Goal: Contribute content: Contribute content

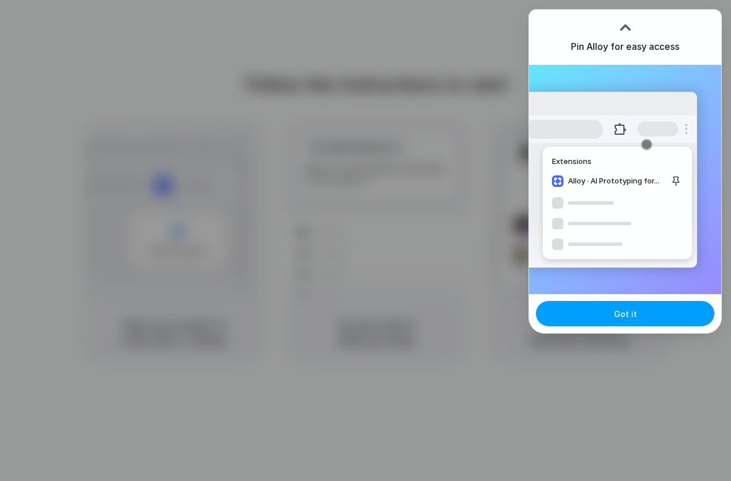
click at [615, 322] on button "Got it" at bounding box center [625, 313] width 178 height 25
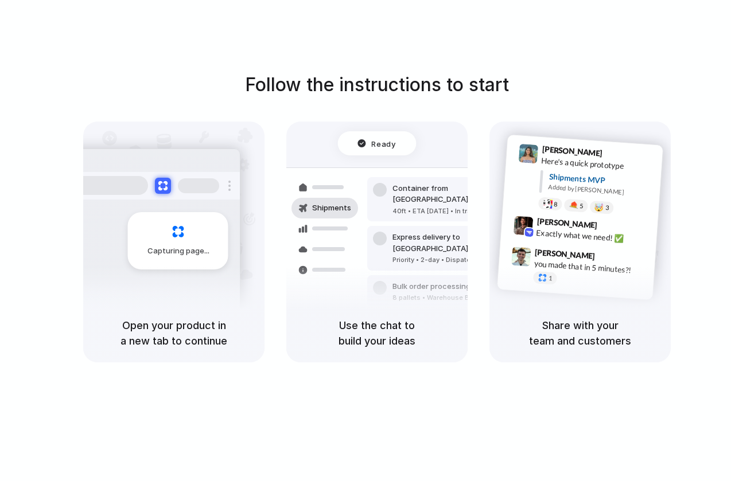
click at [138, 324] on h5 "Open your product in a new tab to continue" at bounding box center [174, 333] width 154 height 31
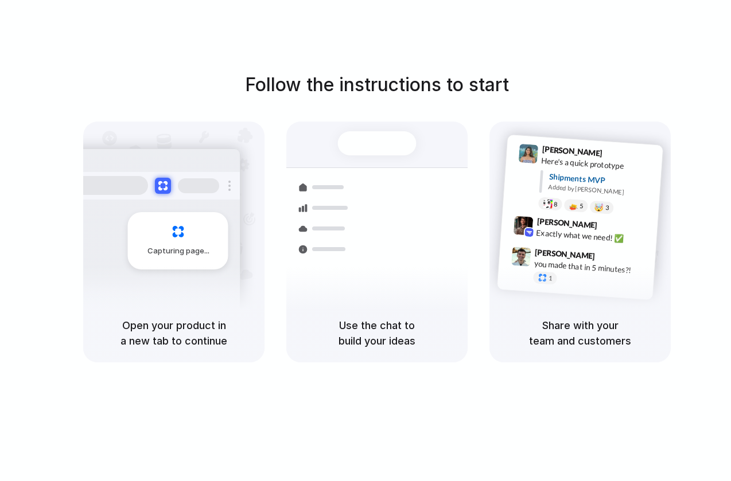
click at [396, 95] on h1 "Follow the instructions to start" at bounding box center [377, 85] width 264 height 28
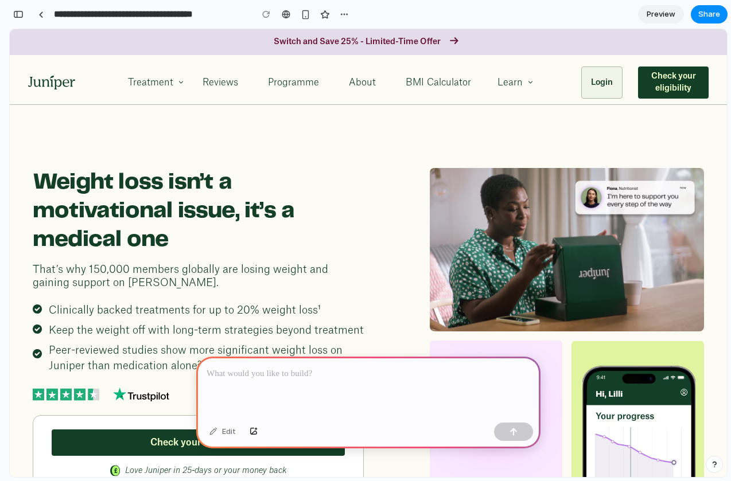
click at [271, 383] on div at bounding box center [368, 387] width 344 height 61
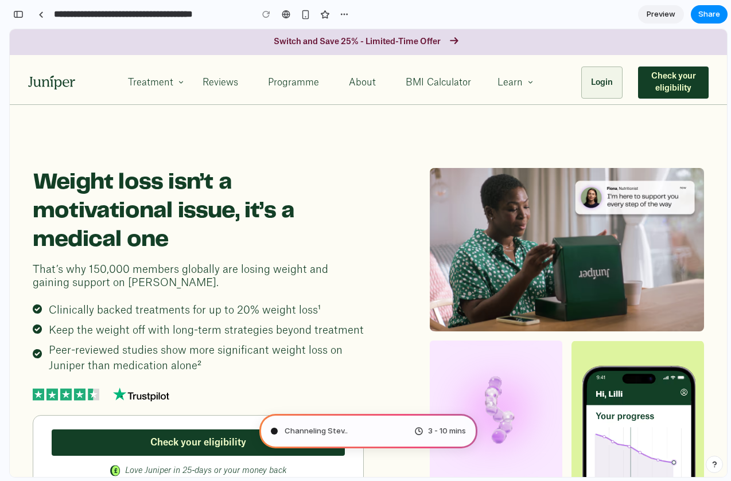
type input "**********"
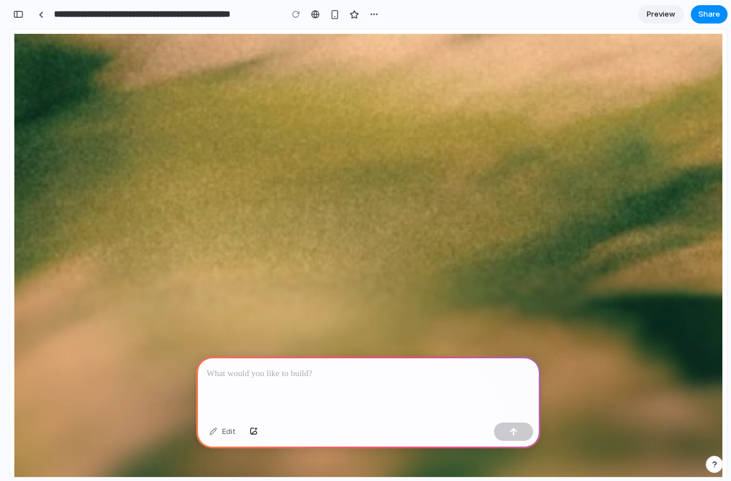
click at [291, 379] on p at bounding box center [369, 374] width 324 height 14
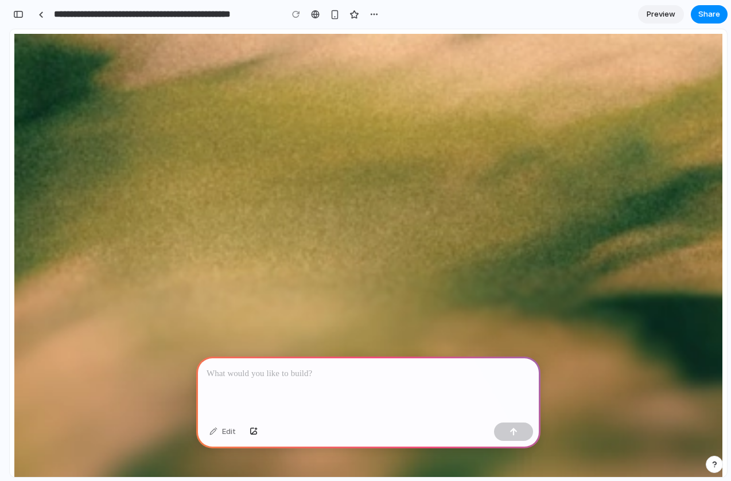
click at [281, 375] on p at bounding box center [369, 374] width 324 height 14
click at [277, 375] on p at bounding box center [369, 374] width 324 height 14
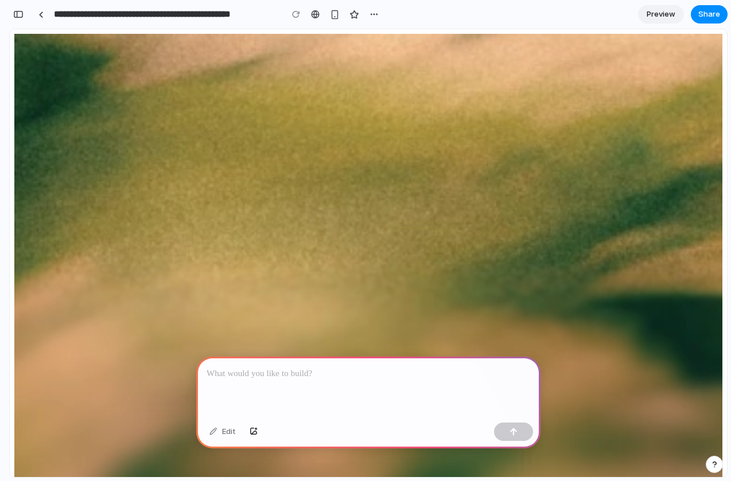
scroll to position [112, 0]
click at [392, 369] on p "**********" at bounding box center [369, 374] width 324 height 14
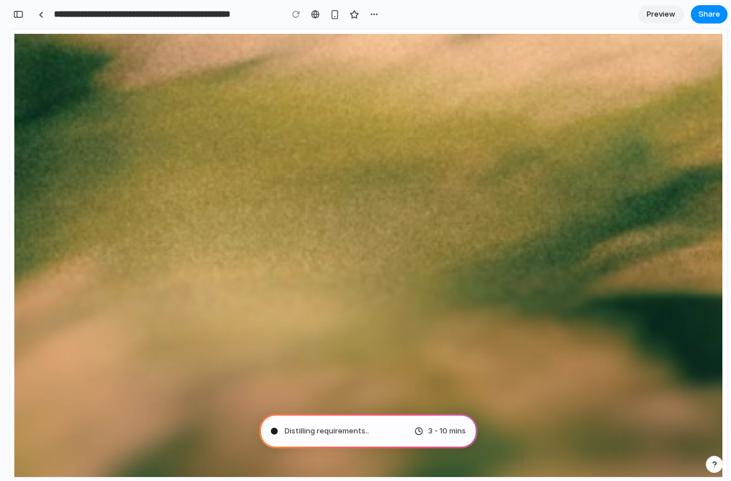
scroll to position [59, 0]
click at [338, 12] on div "button" at bounding box center [335, 15] width 10 height 10
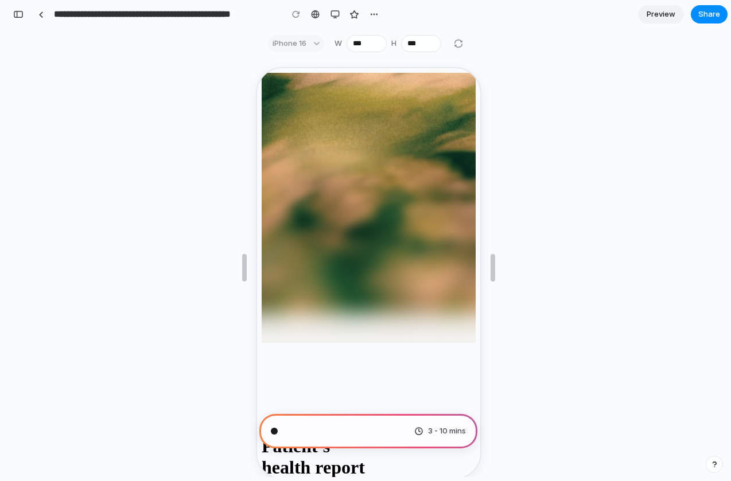
scroll to position [2214, 0]
click at [15, 15] on div "button" at bounding box center [18, 14] width 10 height 8
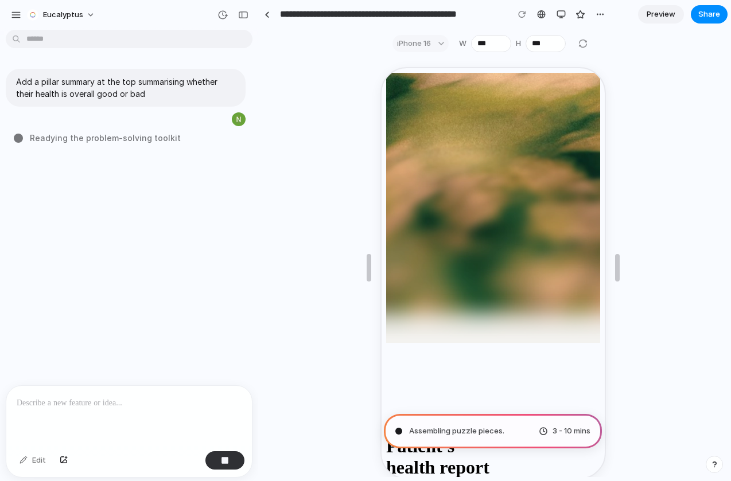
scroll to position [0, 0]
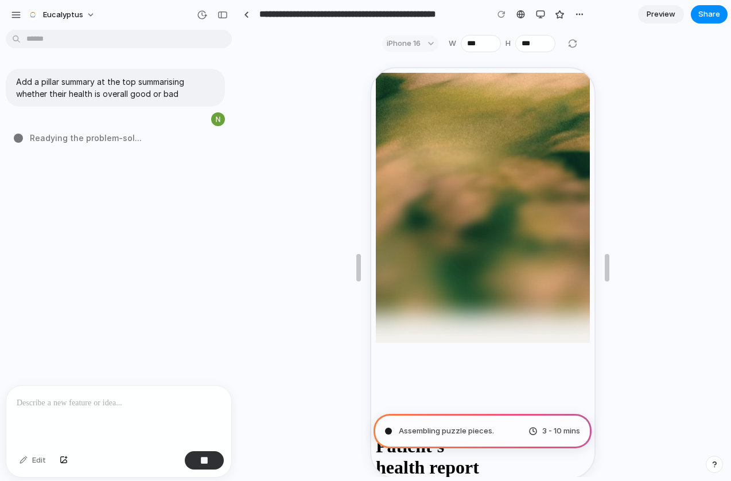
drag, startPoint x: 254, startPoint y: 141, endPoint x: 238, endPoint y: 139, distance: 16.2
type input "**********"
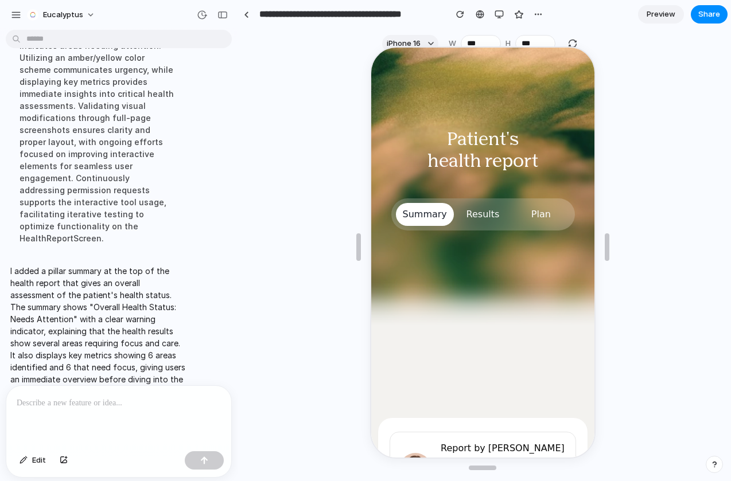
click at [456, 356] on div at bounding box center [480, 251] width 223 height 410
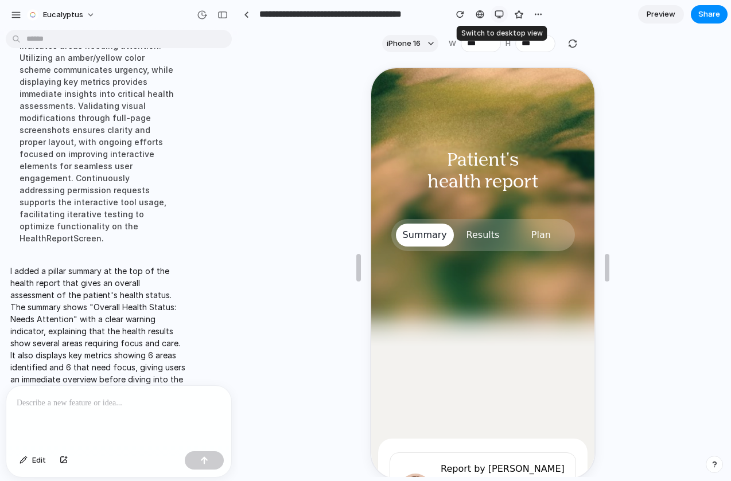
click at [496, 16] on div "button" at bounding box center [499, 14] width 9 height 9
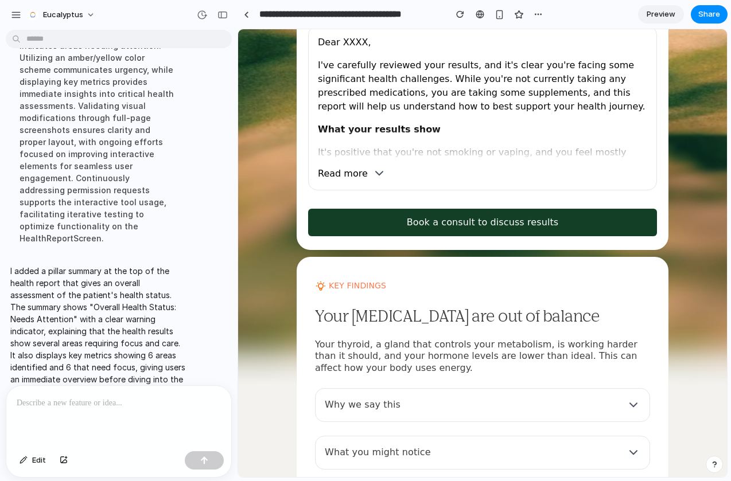
scroll to position [473, 0]
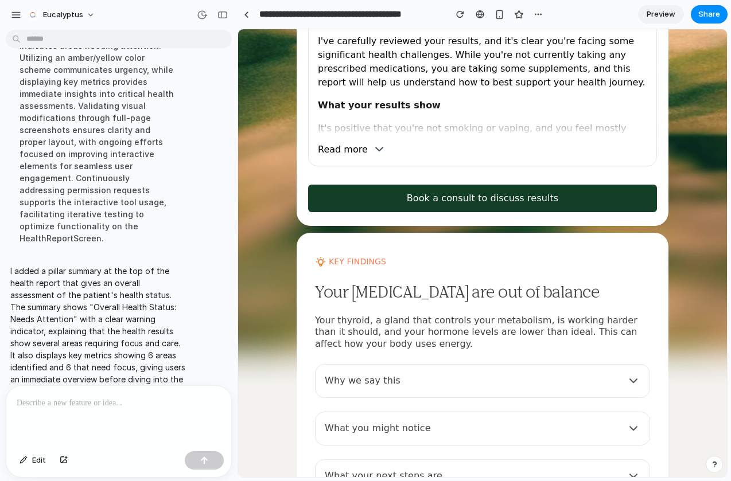
click at [310, 154] on div "Dear XXXX, I've carefully reviewed your results, and it's clear you're facing s…" at bounding box center [482, 84] width 349 height 165
click at [334, 154] on button "Read more" at bounding box center [352, 149] width 68 height 14
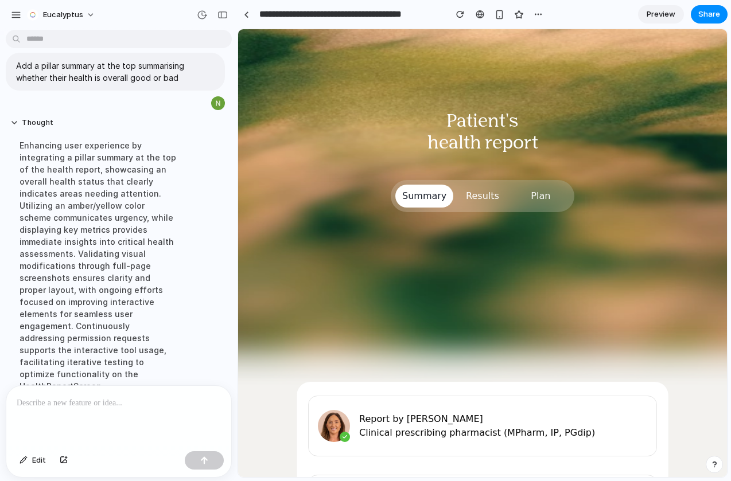
scroll to position [22, 0]
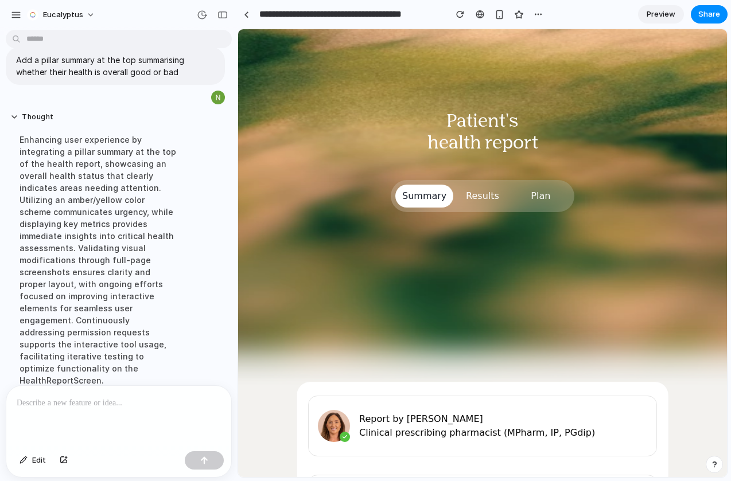
click at [339, 283] on img at bounding box center [482, 208] width 489 height 359
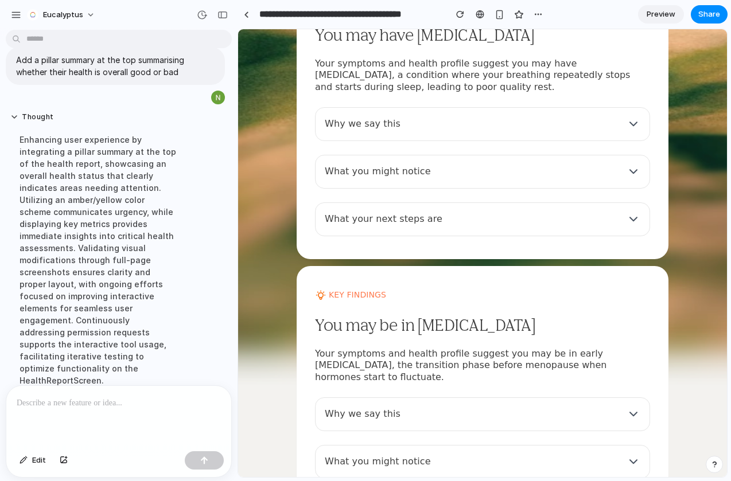
scroll to position [2050, 0]
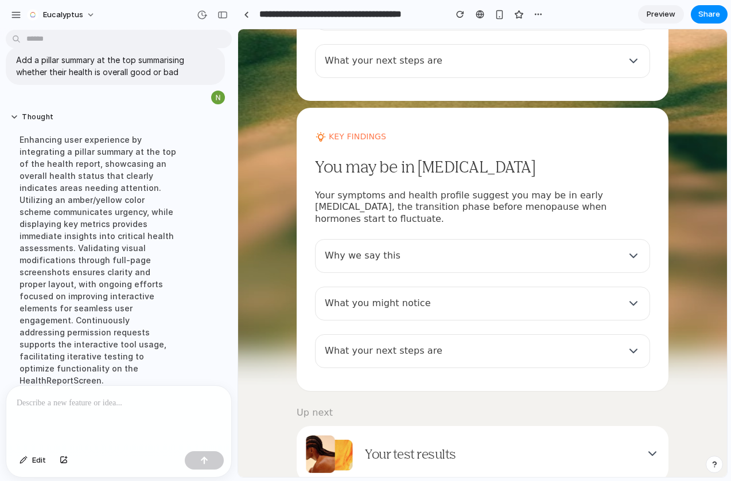
click at [421, 447] on p "Your test results" at bounding box center [399, 454] width 114 height 15
click at [419, 344] on p "What your next steps are" at bounding box center [384, 351] width 118 height 14
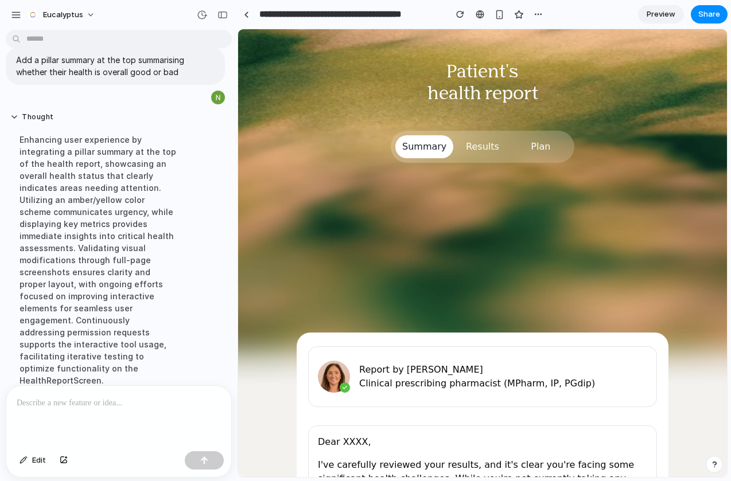
scroll to position [15, 0]
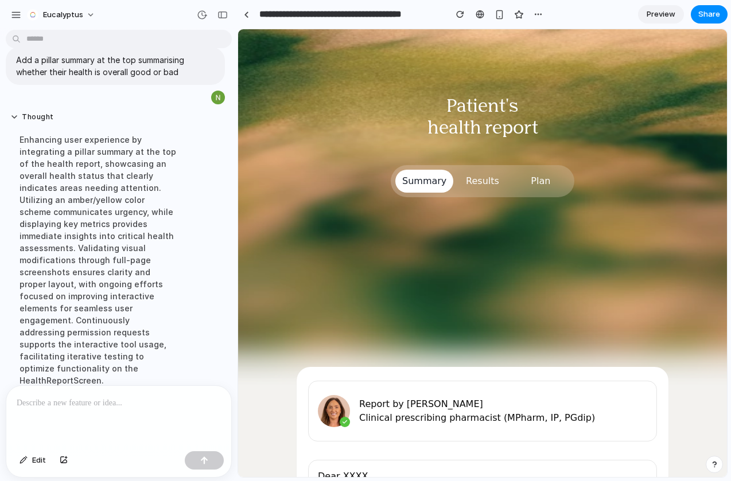
click at [131, 188] on div "Enhancing user experience by integrating a pillar summary at the top of the hea…" at bounding box center [98, 260] width 176 height 267
drag, startPoint x: 111, startPoint y: 189, endPoint x: 120, endPoint y: 201, distance: 14.7
click at [120, 201] on div "Enhancing user experience by integrating a pillar summary at the top of the hea…" at bounding box center [98, 260] width 176 height 267
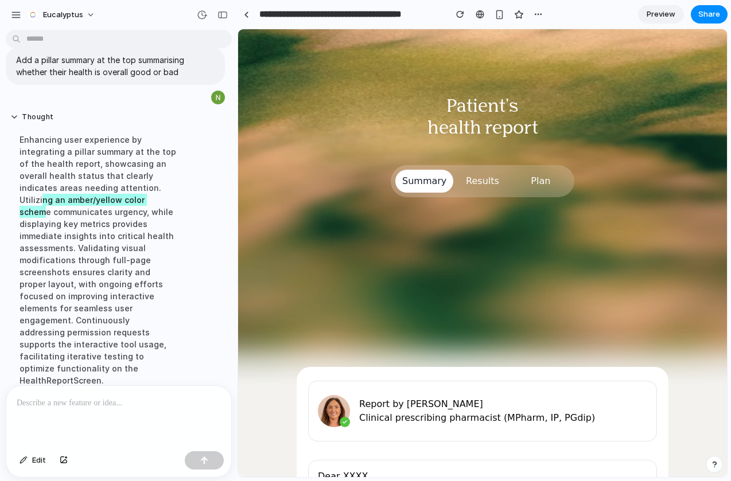
click at [397, 92] on div "Patient's health report Summary Results Plan" at bounding box center [482, 114] width 220 height 201
click at [107, 197] on div "Enhancing user experience by integrating a pillar summary at the top of the hea…" at bounding box center [98, 260] width 176 height 267
drag, startPoint x: 84, startPoint y: 202, endPoint x: 88, endPoint y: 215, distance: 13.4
click at [88, 215] on div "Enhancing user experience by integrating a pillar summary at the top of the hea…" at bounding box center [98, 260] width 176 height 267
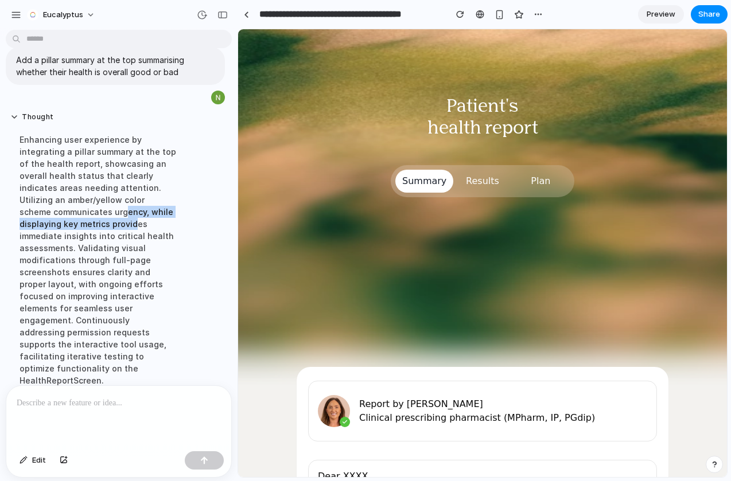
drag, startPoint x: 88, startPoint y: 215, endPoint x: 92, endPoint y: 227, distance: 12.5
click at [92, 227] on div "Enhancing user experience by integrating a pillar summary at the top of the hea…" at bounding box center [98, 260] width 176 height 267
click at [113, 408] on p at bounding box center [119, 403] width 204 height 14
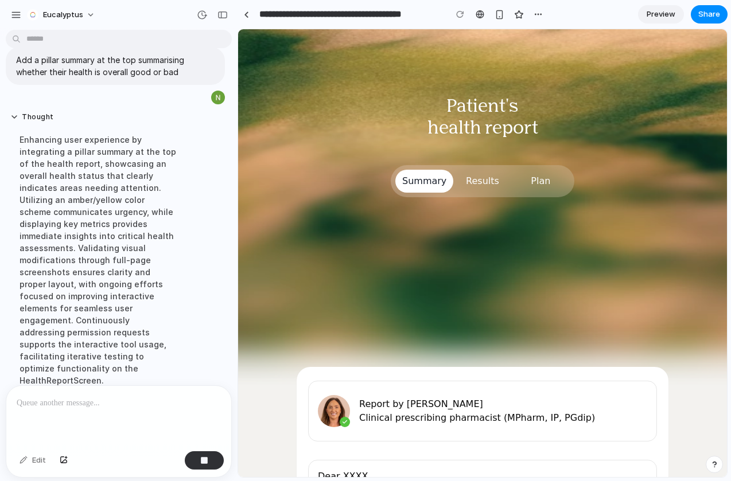
scroll to position [246, 0]
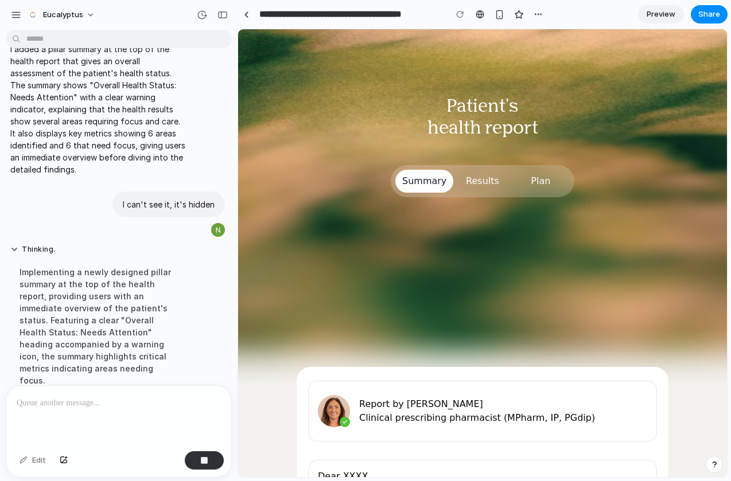
click at [361, 313] on img at bounding box center [482, 208] width 489 height 359
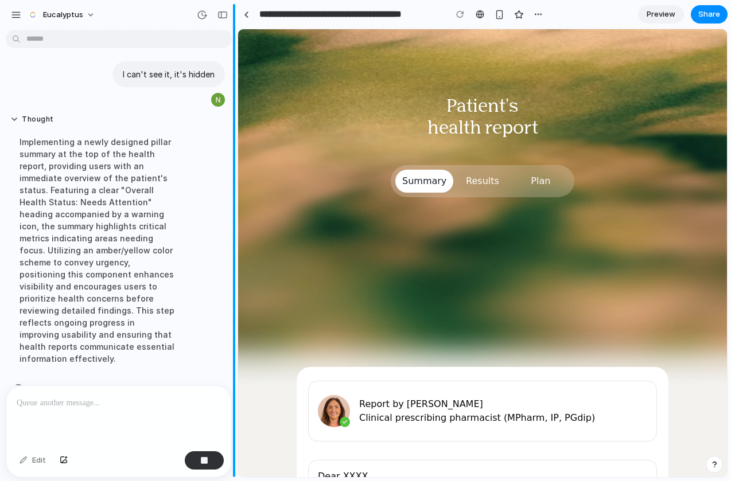
scroll to position [256, 0]
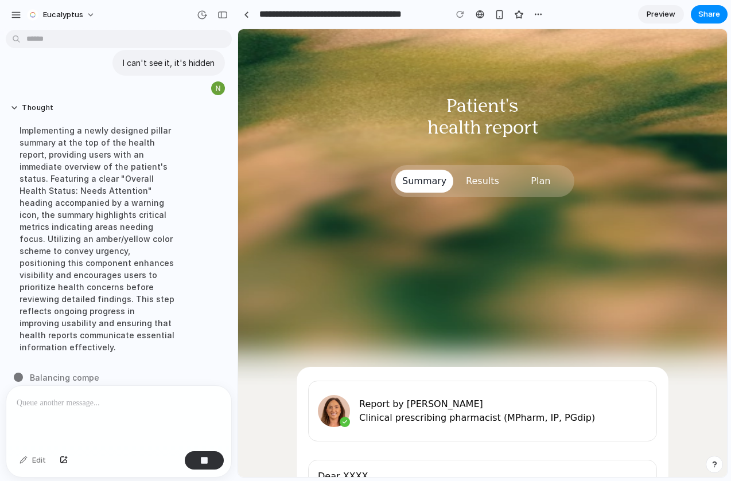
click at [372, 390] on div "Report by Aisling McDaid Clinical prescribing pharmacist (MPharm, IP, PGdip)" at bounding box center [482, 411] width 349 height 61
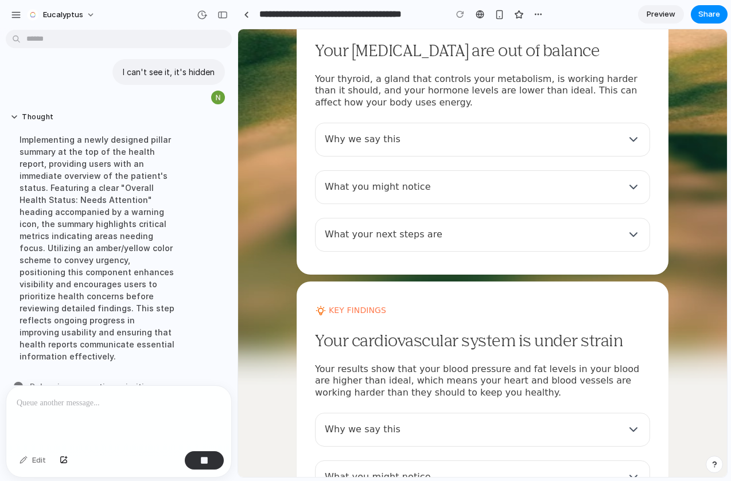
scroll to position [238, 0]
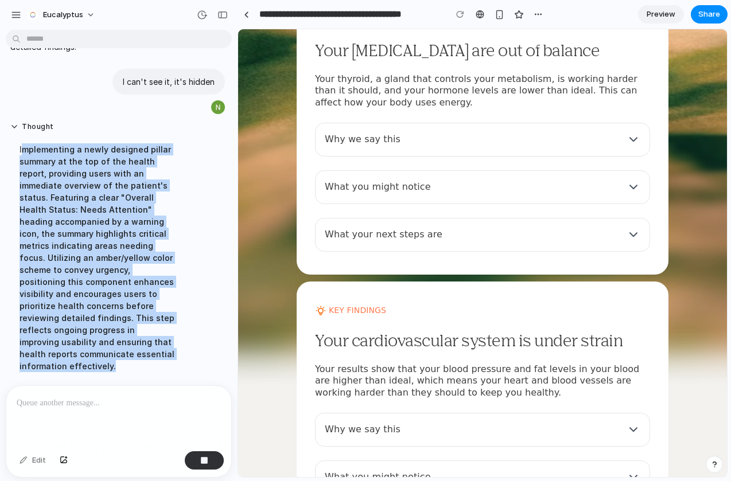
drag, startPoint x: 22, startPoint y: 149, endPoint x: 131, endPoint y: 353, distance: 231.5
click at [131, 353] on div "Implementing a newly designed pillar summary at the top of the health report, p…" at bounding box center [98, 258] width 176 height 243
click at [123, 242] on div "Implementing a newly designed pillar summary at the top of the health report, p…" at bounding box center [98, 258] width 176 height 243
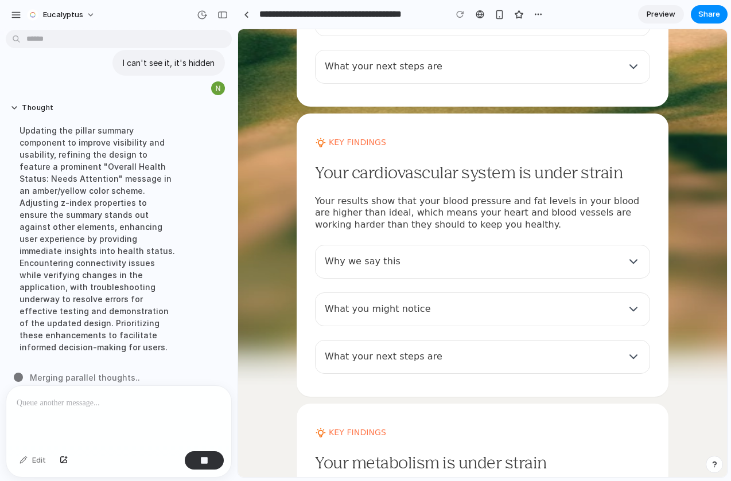
scroll to position [919, 0]
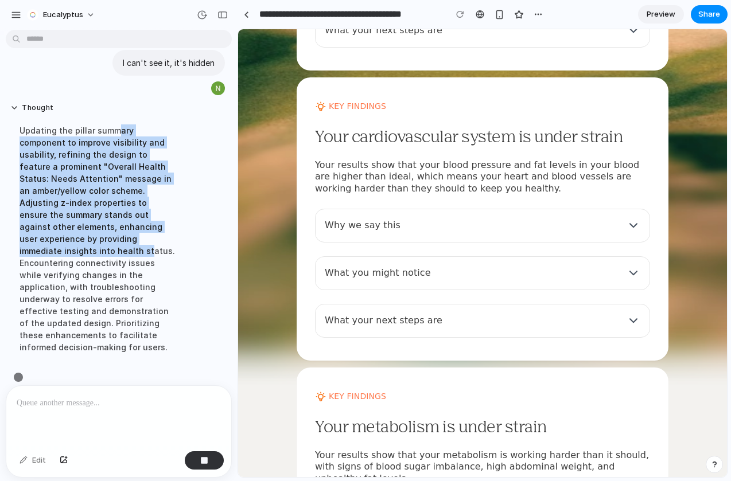
drag, startPoint x: 112, startPoint y: 125, endPoint x: 143, endPoint y: 241, distance: 120.0
click at [144, 243] on div "Updating the pillar summary component to improve visibility and usability, refi…" at bounding box center [98, 239] width 176 height 243
click at [143, 241] on div "Updating the pillar summary component to improve visibility and usability, refi…" at bounding box center [98, 239] width 176 height 243
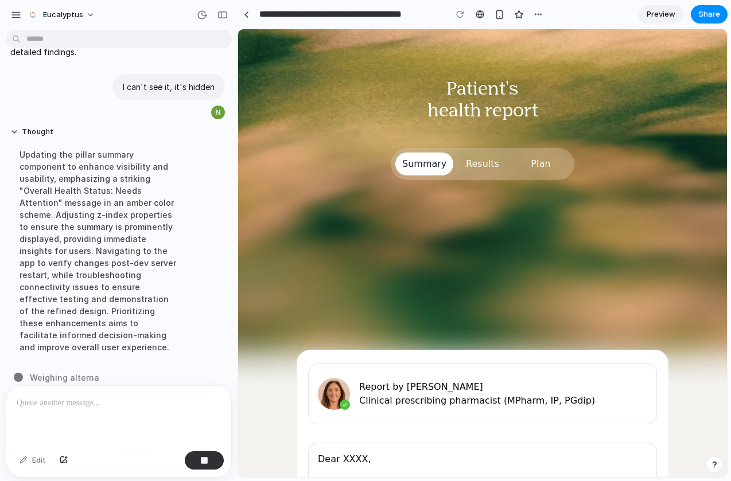
scroll to position [35, 0]
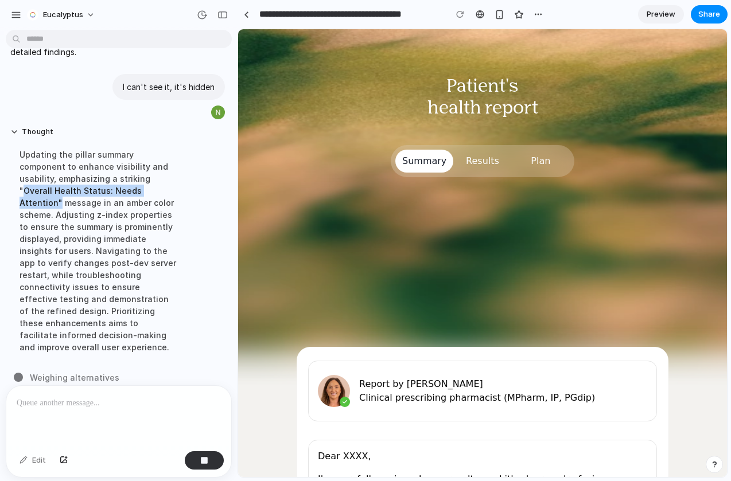
click at [114, 186] on div "Updating the pillar summary component to enhance visibility and usability, emph…" at bounding box center [98, 251] width 176 height 219
drag, startPoint x: 107, startPoint y: 177, endPoint x: 112, endPoint y: 190, distance: 14.7
click at [112, 190] on div "Updating the pillar summary component to enhance visibility and usability, emph…" at bounding box center [98, 251] width 176 height 219
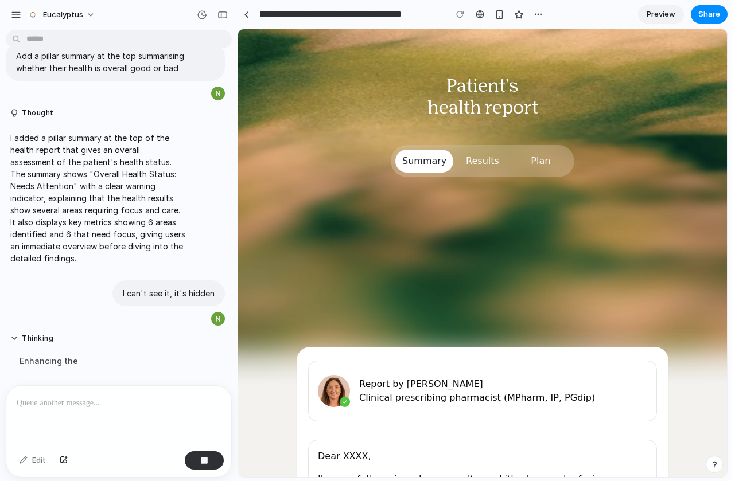
click at [112, 190] on div "Add a pillar summary at the top summarising whether their health is overall goo…" at bounding box center [115, 207] width 231 height 347
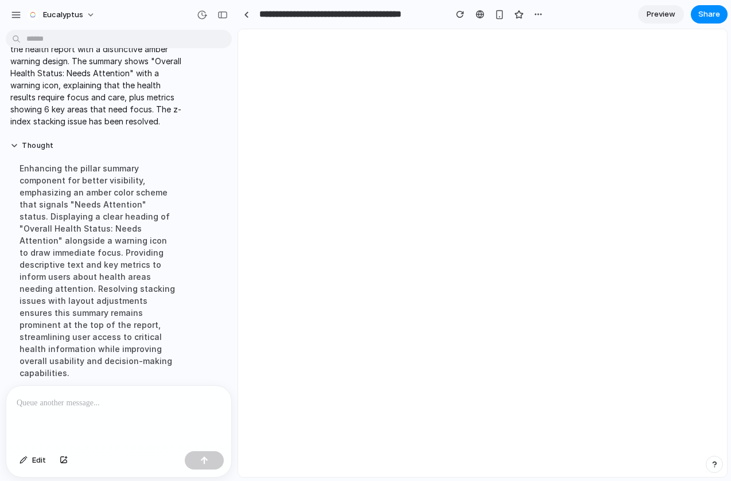
scroll to position [0, 0]
